Goal: Task Accomplishment & Management: Complete application form

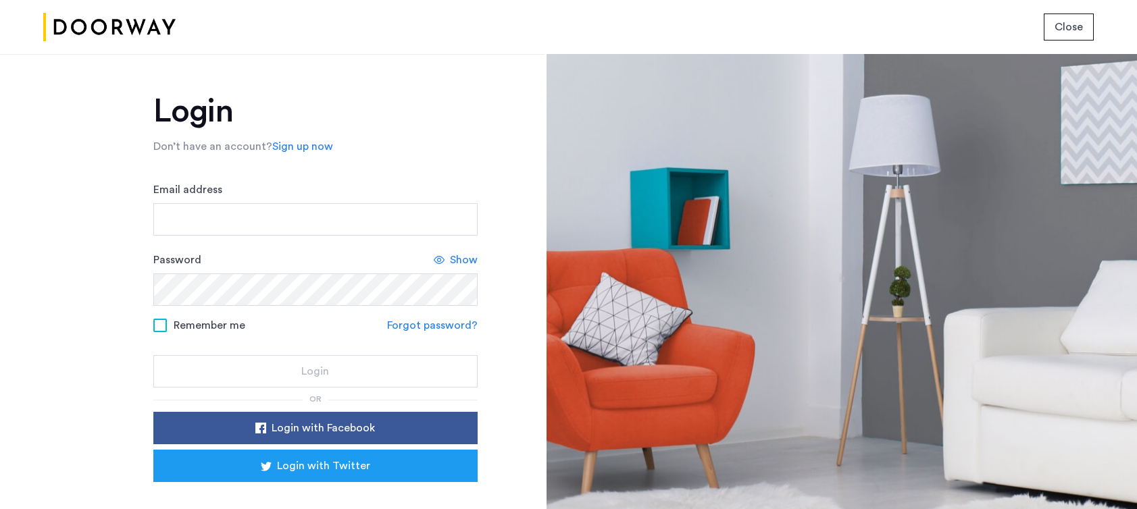
click at [399, 238] on form "Email address Password Show Remember me Forgot password? Login" at bounding box center [315, 285] width 324 height 206
click at [407, 227] on input "Email address" at bounding box center [315, 219] width 324 height 32
type input "**********"
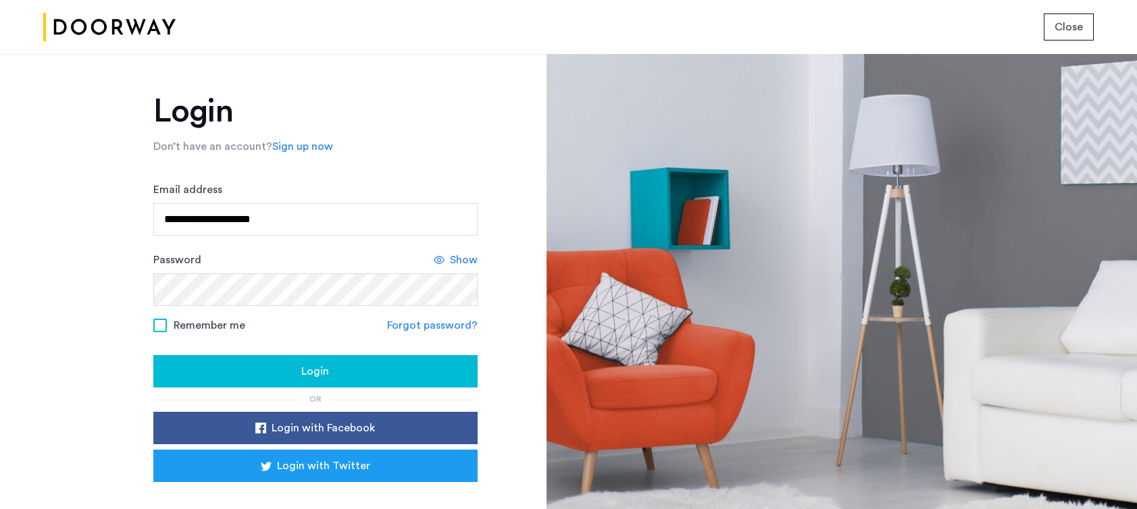
click at [349, 368] on div "Login" at bounding box center [315, 371] width 303 height 16
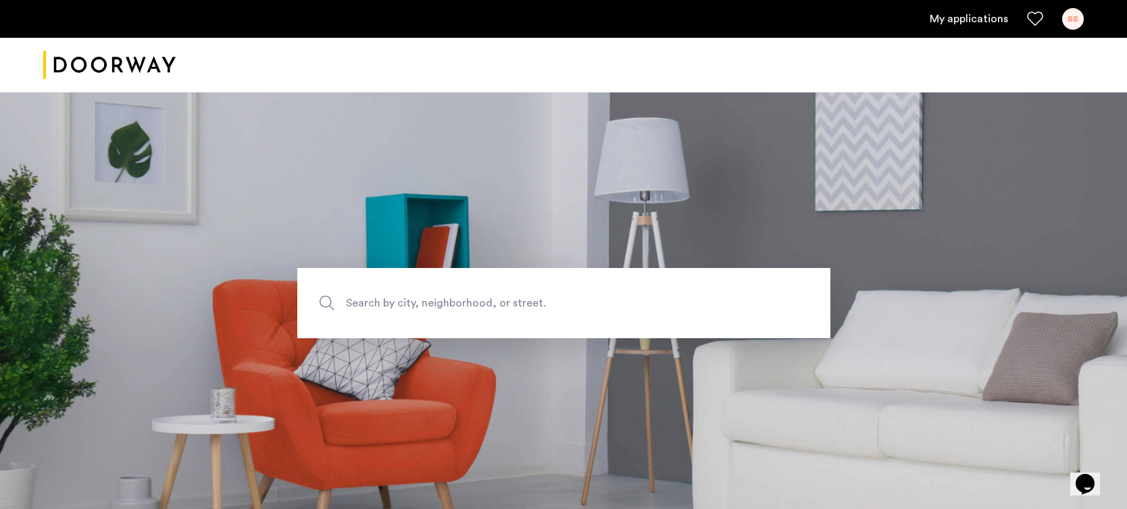
click at [973, 18] on link "My applications" at bounding box center [968, 19] width 78 height 16
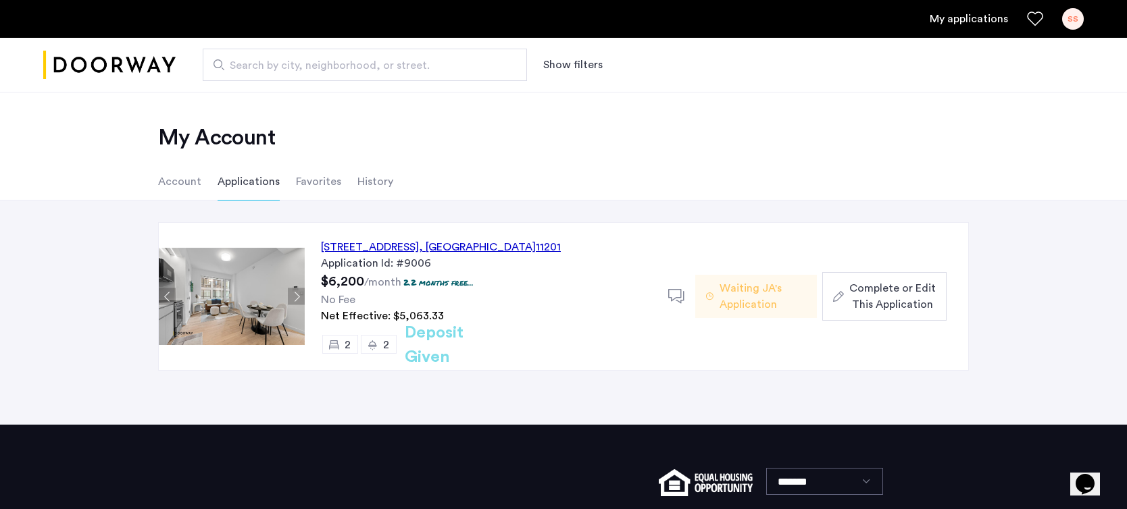
click at [852, 303] on span "Complete or Edit This Application" at bounding box center [892, 296] width 86 height 32
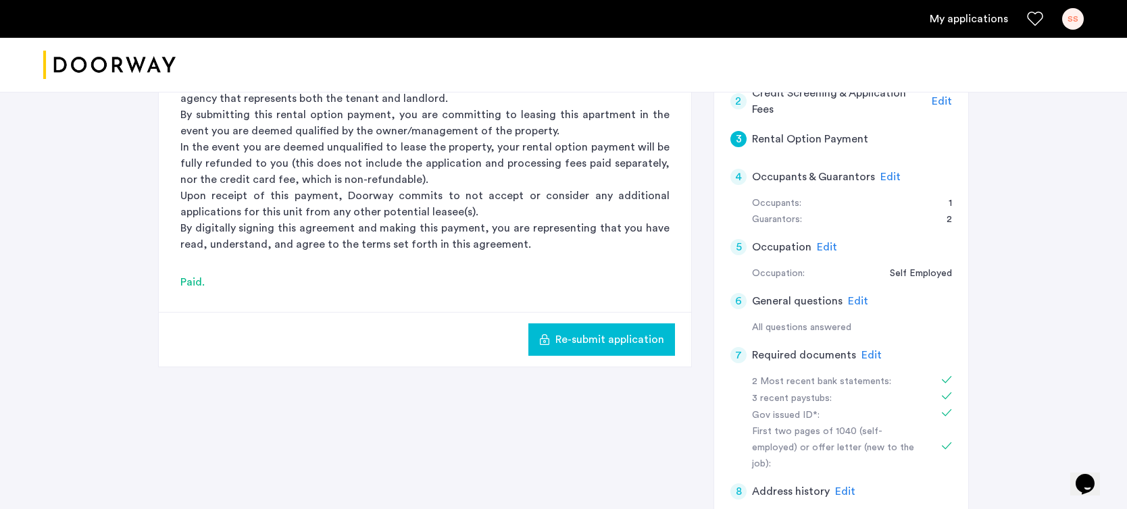
scroll to position [236, 0]
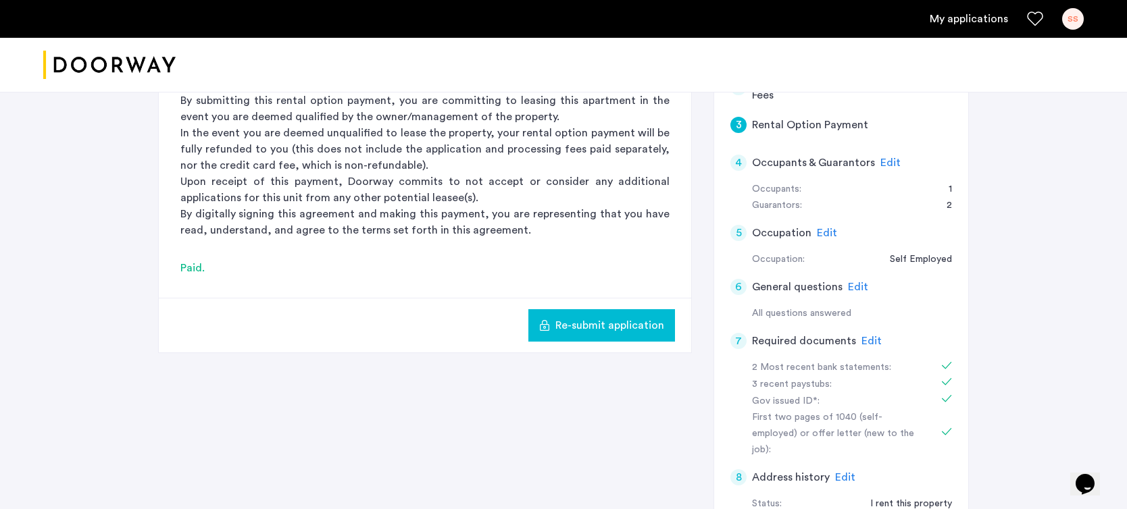
click at [868, 344] on span "Edit" at bounding box center [871, 341] width 20 height 11
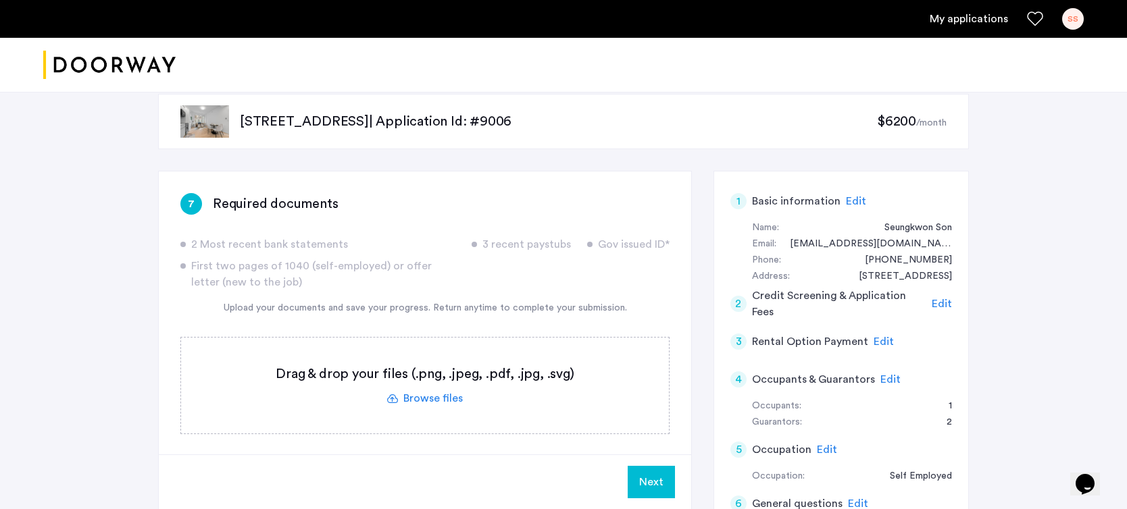
scroll to position [0, 0]
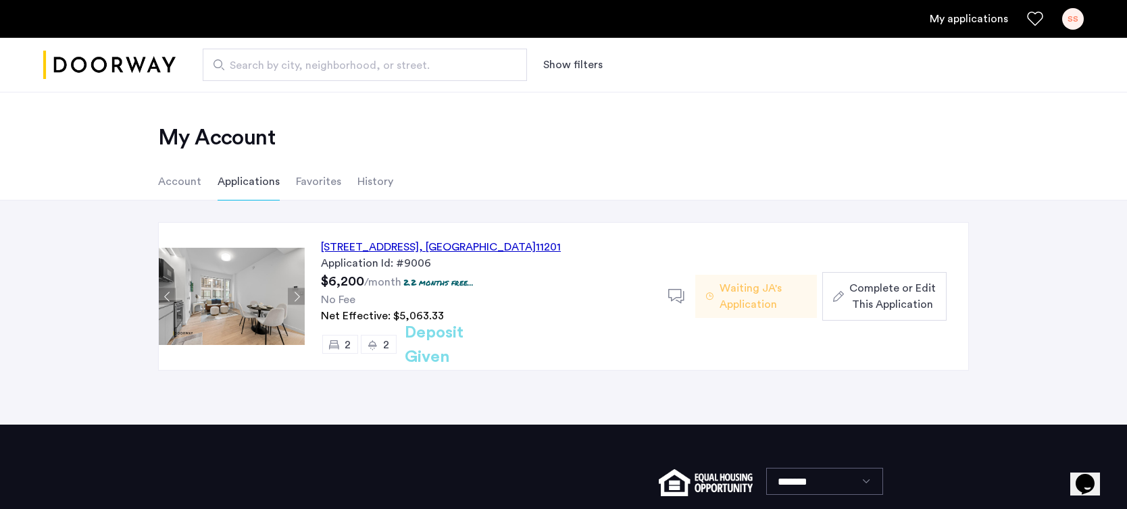
click at [984, 19] on link "My applications" at bounding box center [968, 19] width 78 height 16
click at [881, 303] on span "Complete or Edit This Application" at bounding box center [892, 296] width 86 height 32
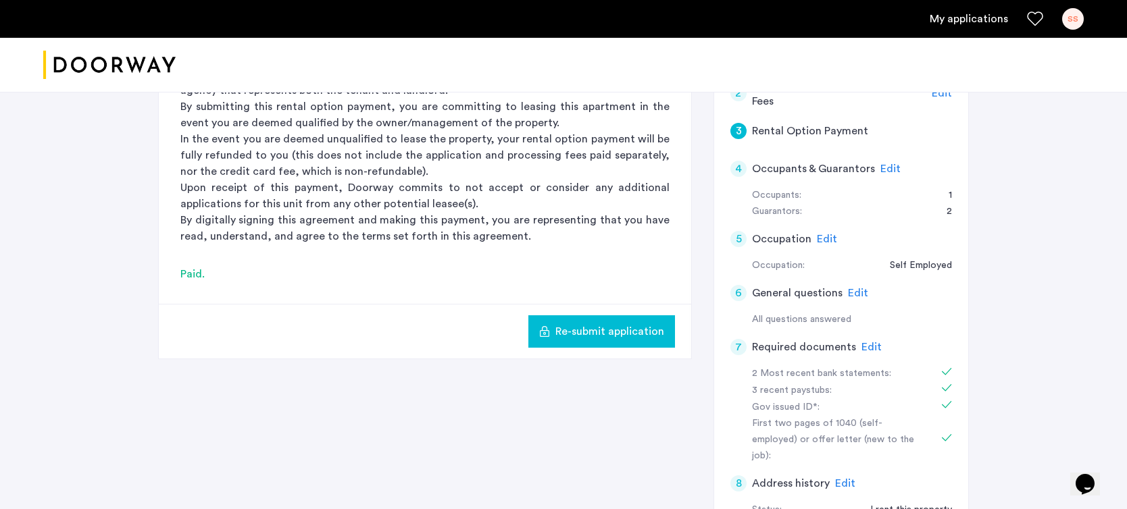
scroll to position [190, 0]
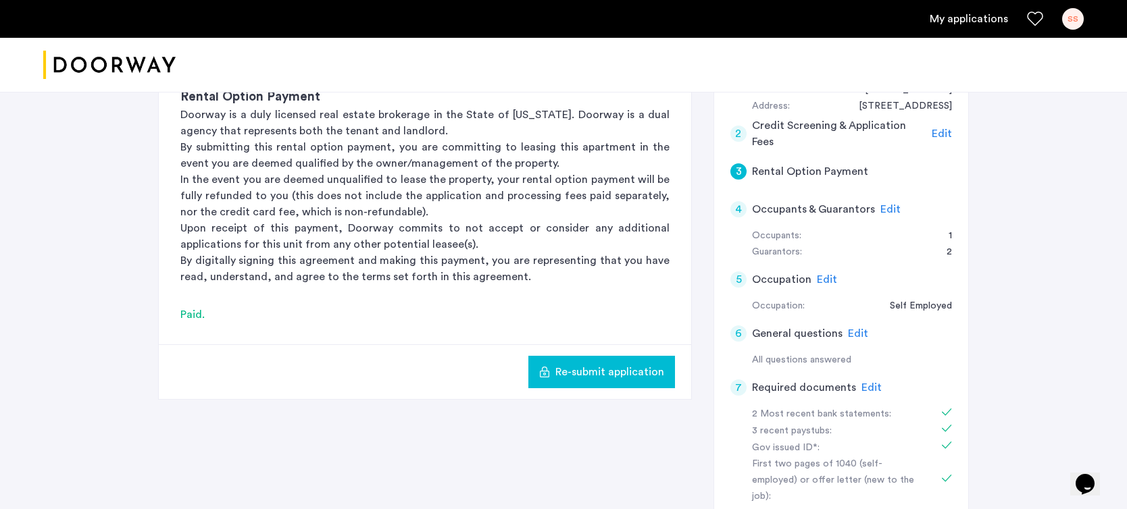
click at [861, 382] on span "Edit" at bounding box center [871, 387] width 20 height 11
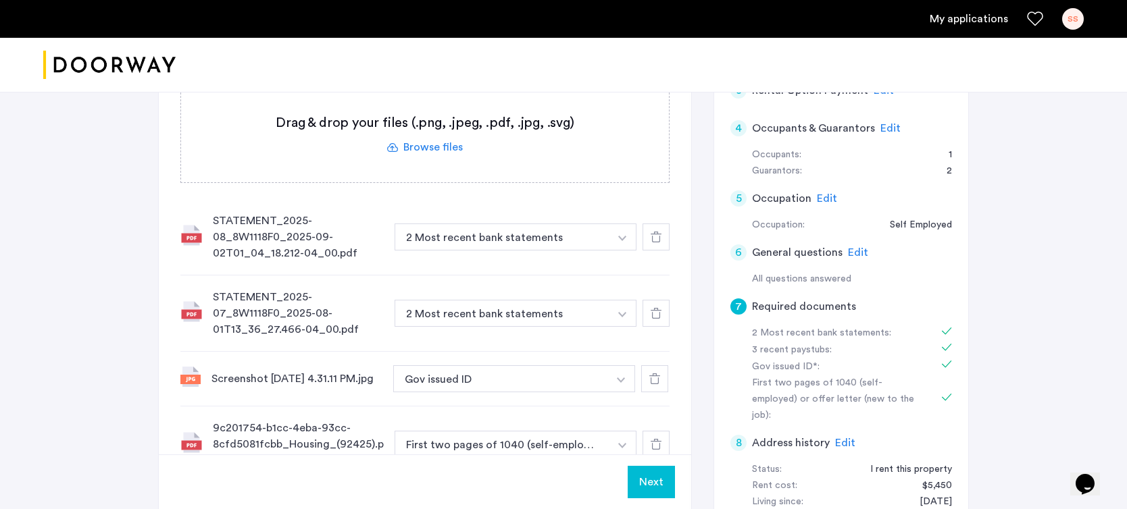
scroll to position [198, 0]
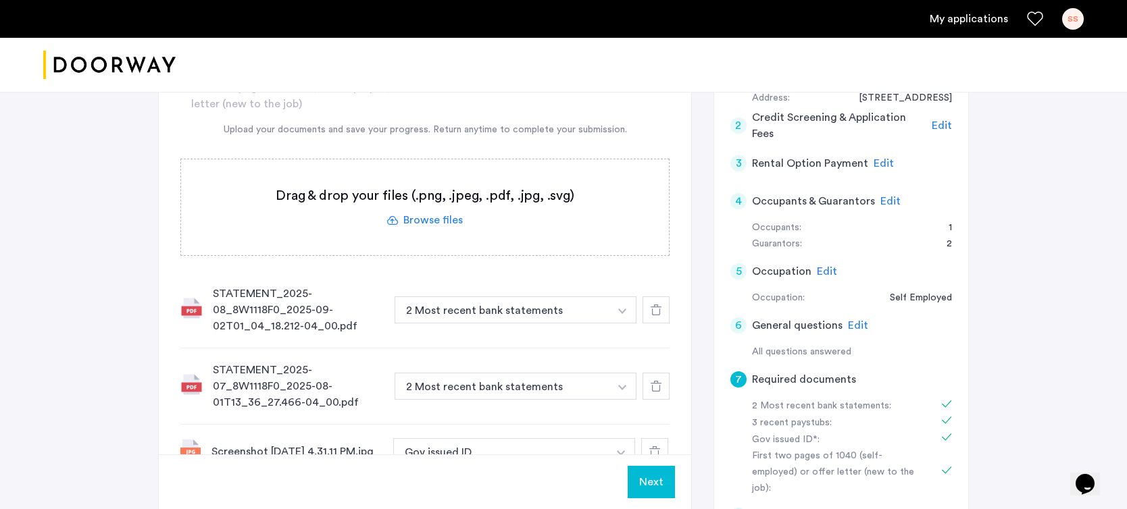
click at [420, 226] on label at bounding box center [425, 207] width 488 height 96
click at [0, 0] on input "file" at bounding box center [0, 0] width 0 height 0
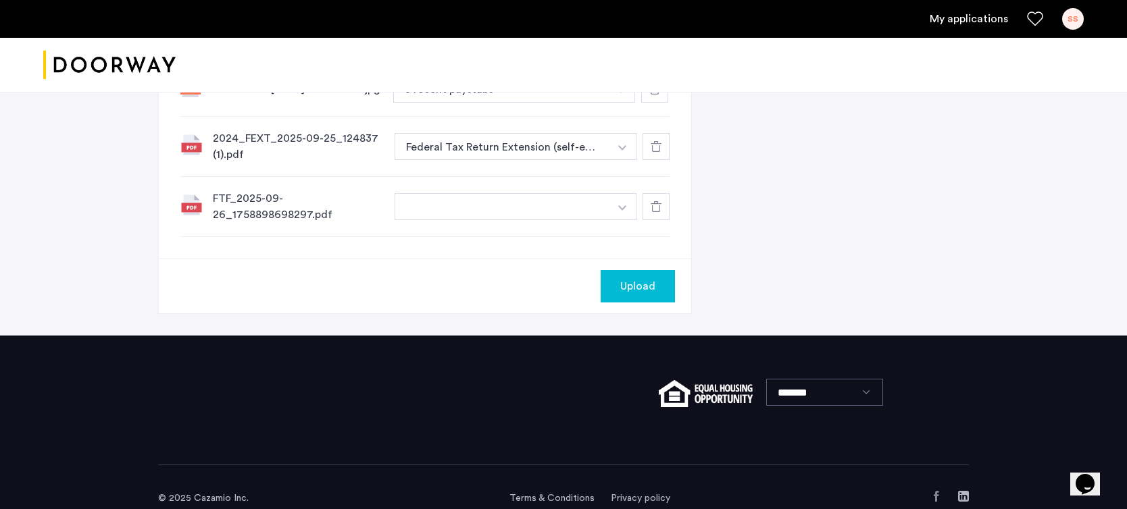
scroll to position [818, 0]
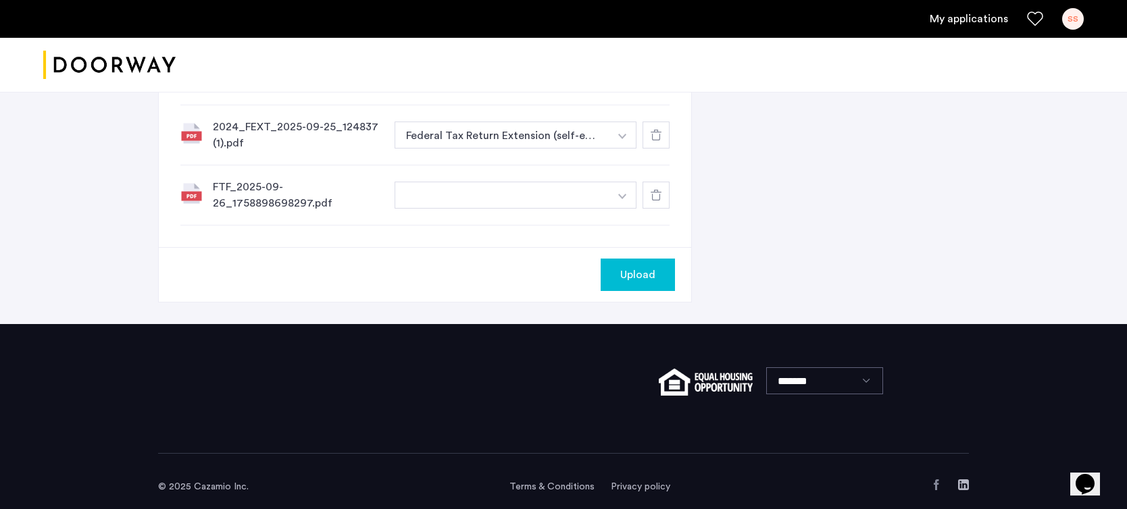
click at [520, 209] on button "button" at bounding box center [501, 195] width 215 height 27
click at [503, 207] on button "button" at bounding box center [501, 195] width 215 height 27
click at [619, 199] on img "button" at bounding box center [622, 196] width 8 height 5
click at [586, 234] on input at bounding box center [515, 223] width 241 height 24
type input "**********"
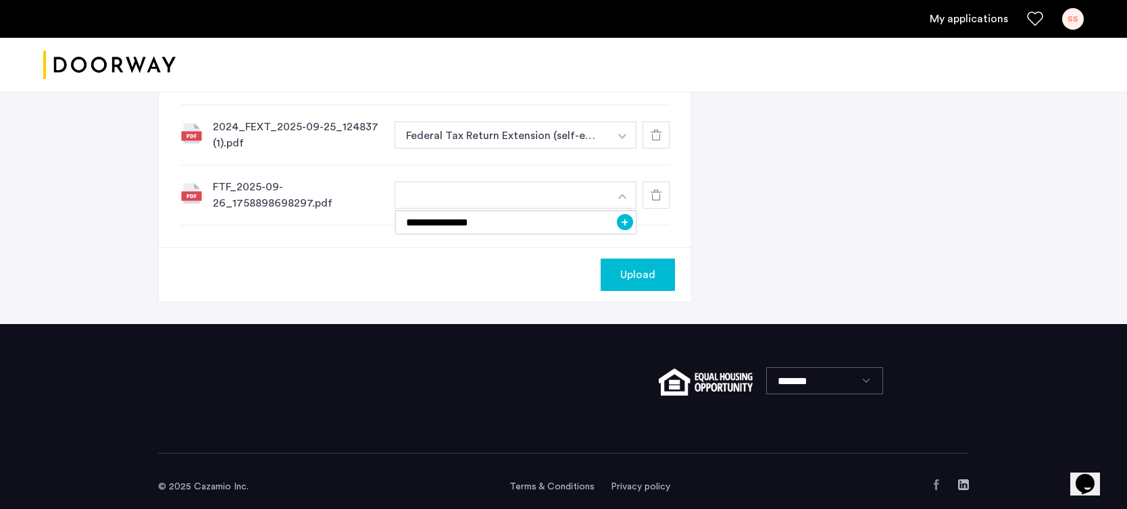
click at [626, 230] on button "+" at bounding box center [625, 222] width 16 height 16
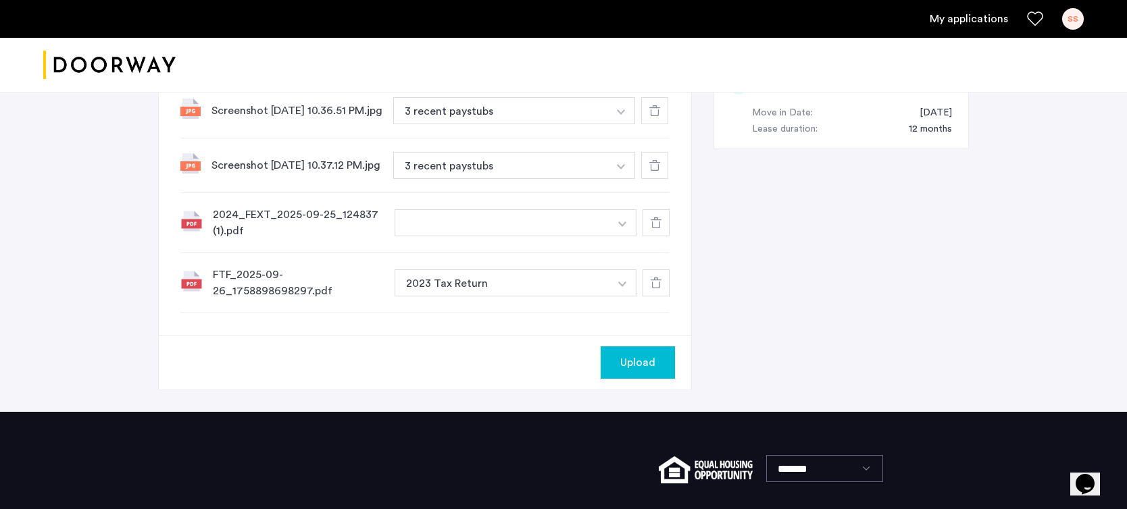
scroll to position [694, 0]
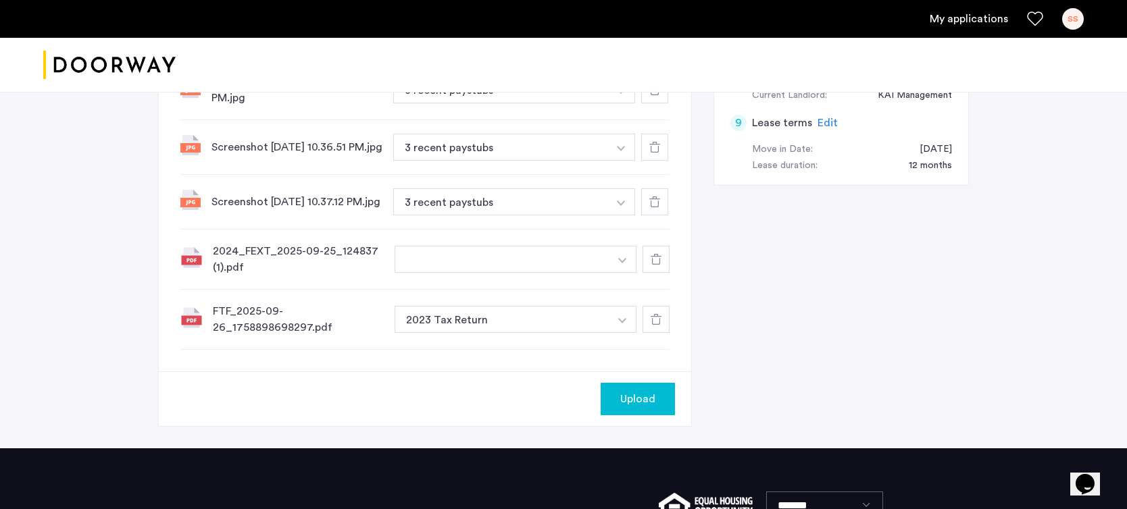
click at [625, 263] on img "button" at bounding box center [622, 260] width 8 height 5
click at [634, 407] on span "Upload" at bounding box center [637, 399] width 35 height 16
